Goal: Communication & Community: Answer question/provide support

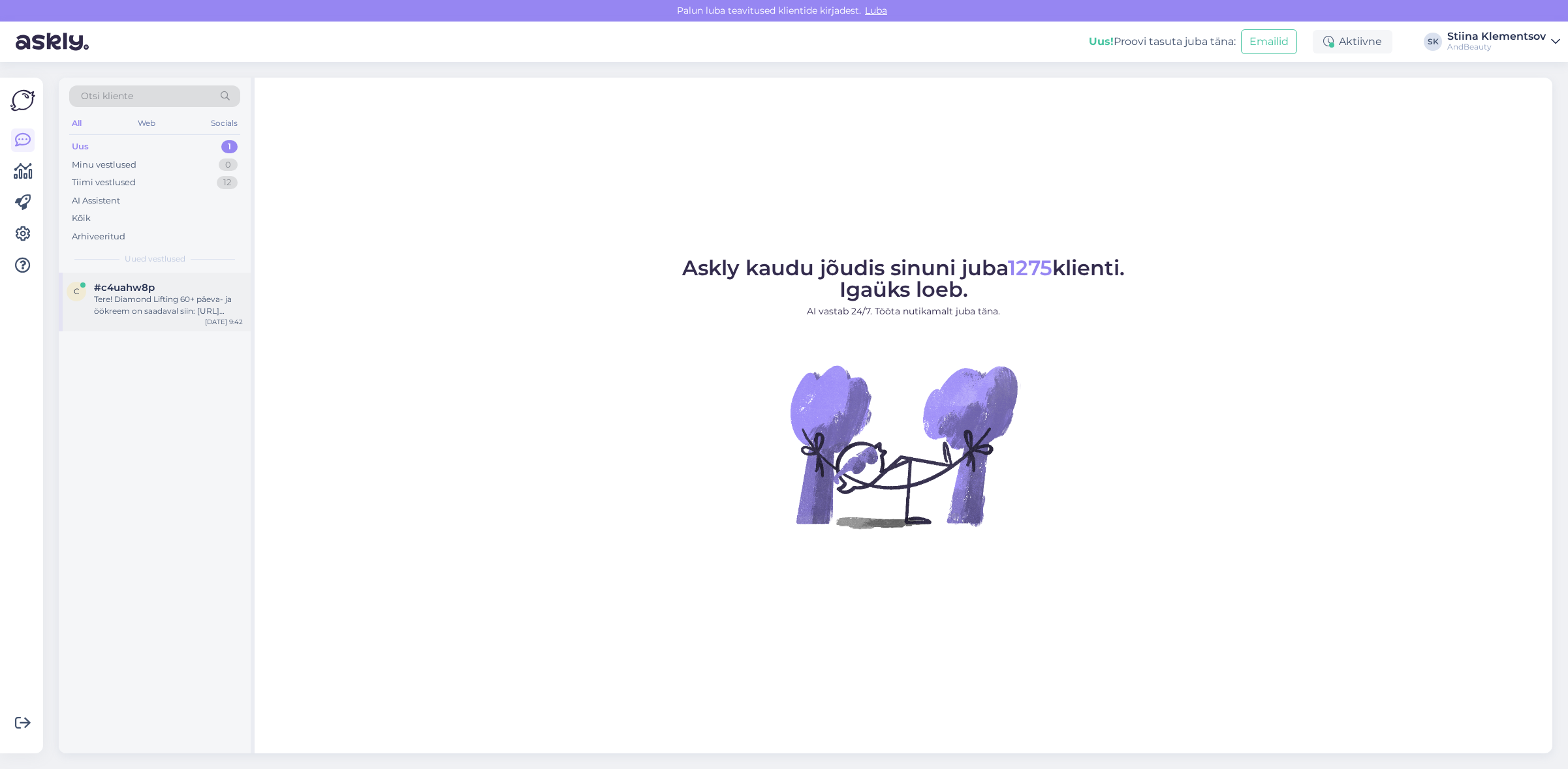
click at [184, 321] on div "c #c4uahw8p Tere! Diamond Lifting 60+ päeva- ja öökreem on saadaval siin: [URL]…" at bounding box center [155, 302] width 192 height 59
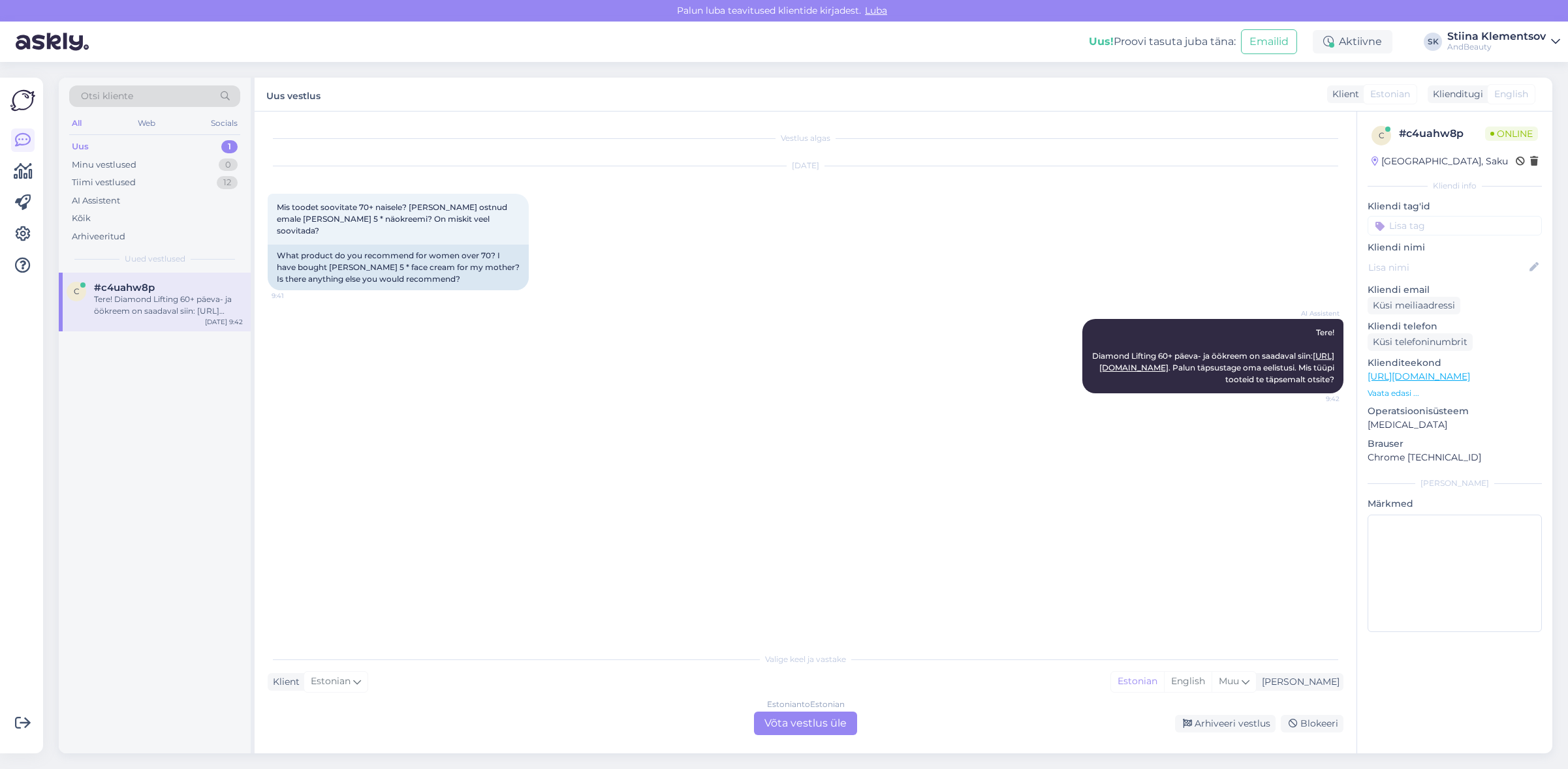
click at [802, 728] on div "Estonian to Estonian Võta vestlus üle" at bounding box center [805, 724] width 103 height 23
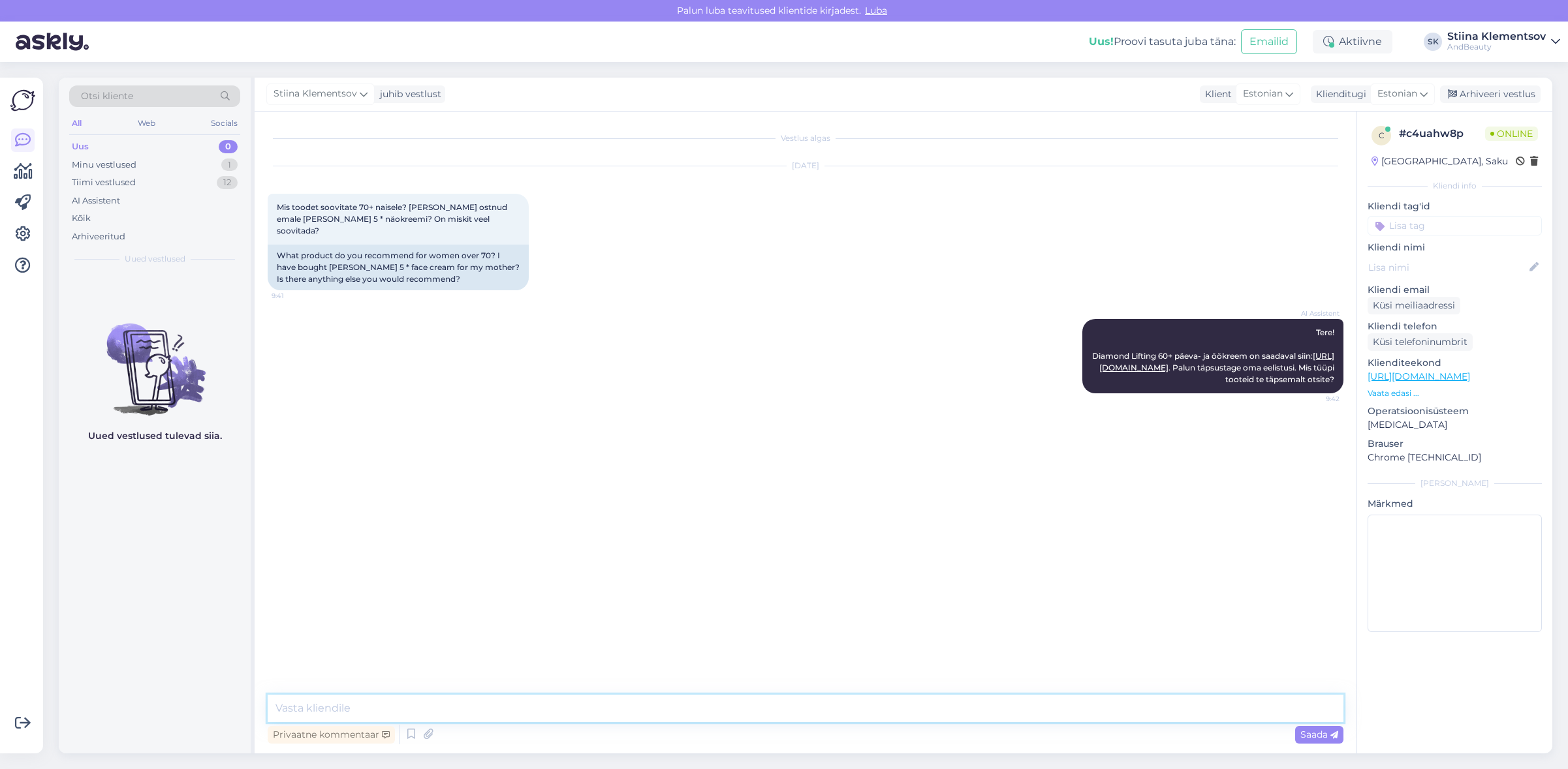
click at [645, 713] on textarea at bounding box center [805, 708] width 1076 height 27
paste textarea "https://andbeauty.ee/brandid/dr-irena-eris?series=6093"
click at [945, 710] on textarea "Dr Irena Eris brändilt soovitaksime Scientivist sarja https://andbeauty.ee/bran…" at bounding box center [805, 708] width 1076 height 27
paste textarea "https://andbeauty.ee/brandid/dr-irena-eris?series=6079"
type textarea "Dr Irena Eris brändilt soovitaksime Scientivist sarja https://andbeauty.ee/bran…"
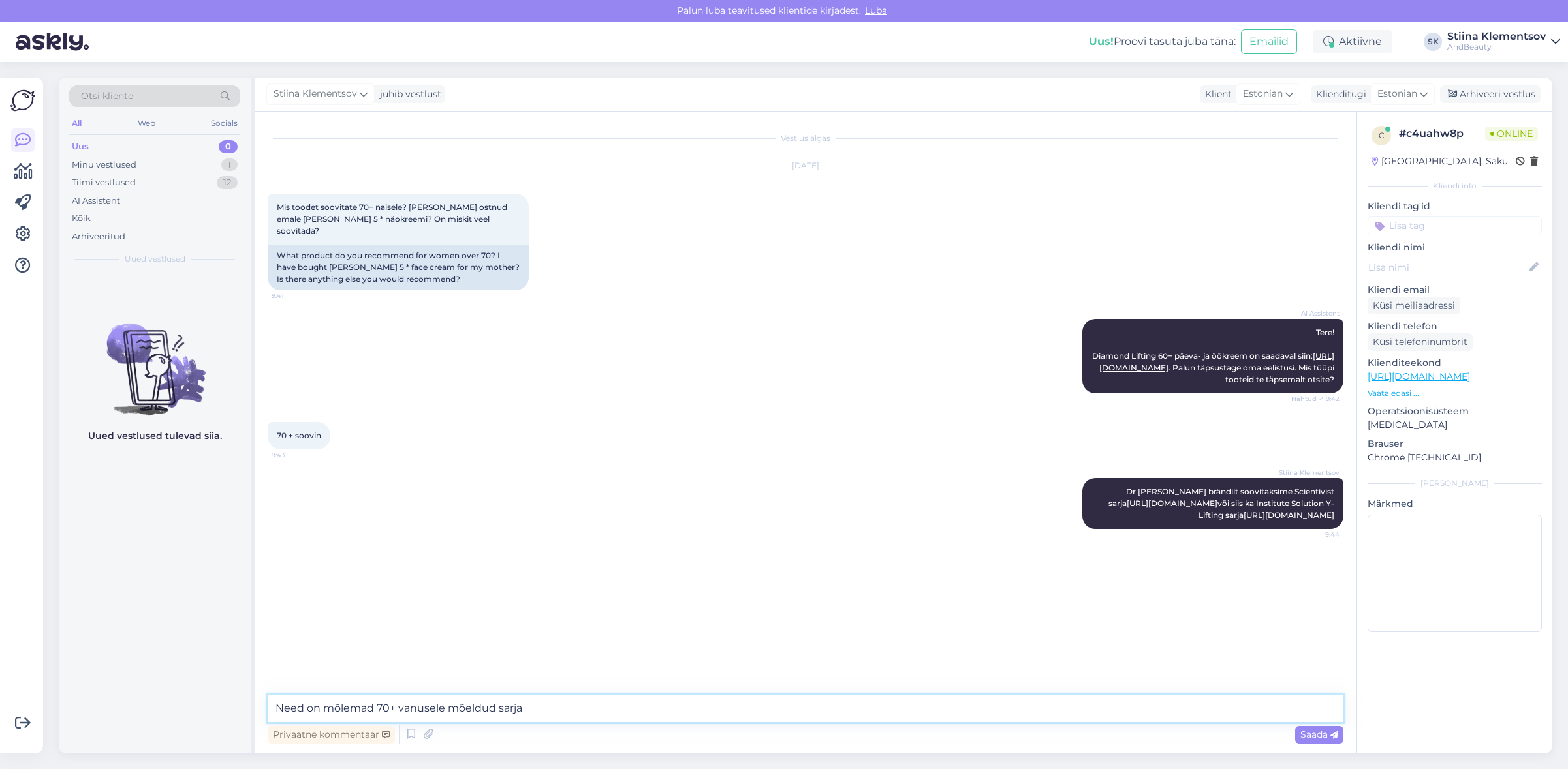
type textarea "Need on mõlemad 70+ vanusele mõeldud sarjad"
